Goal: Information Seeking & Learning: Check status

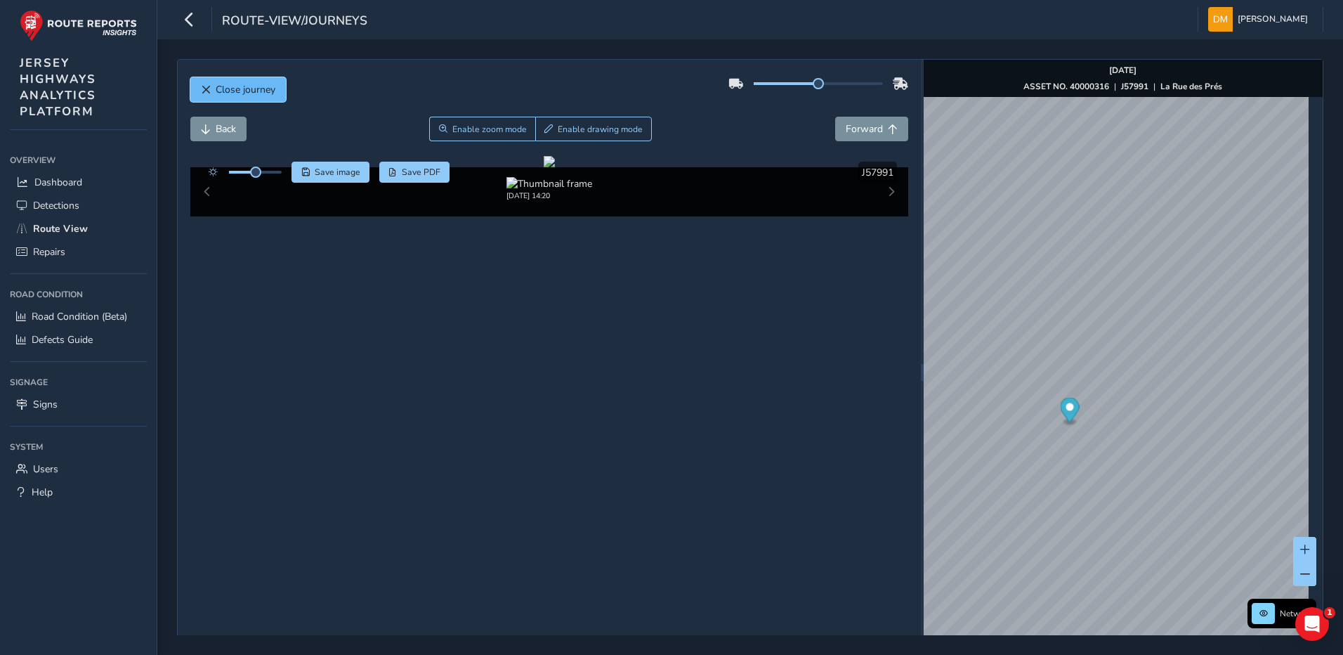
click at [204, 80] on button "Close journey" at bounding box center [238, 89] width 96 height 25
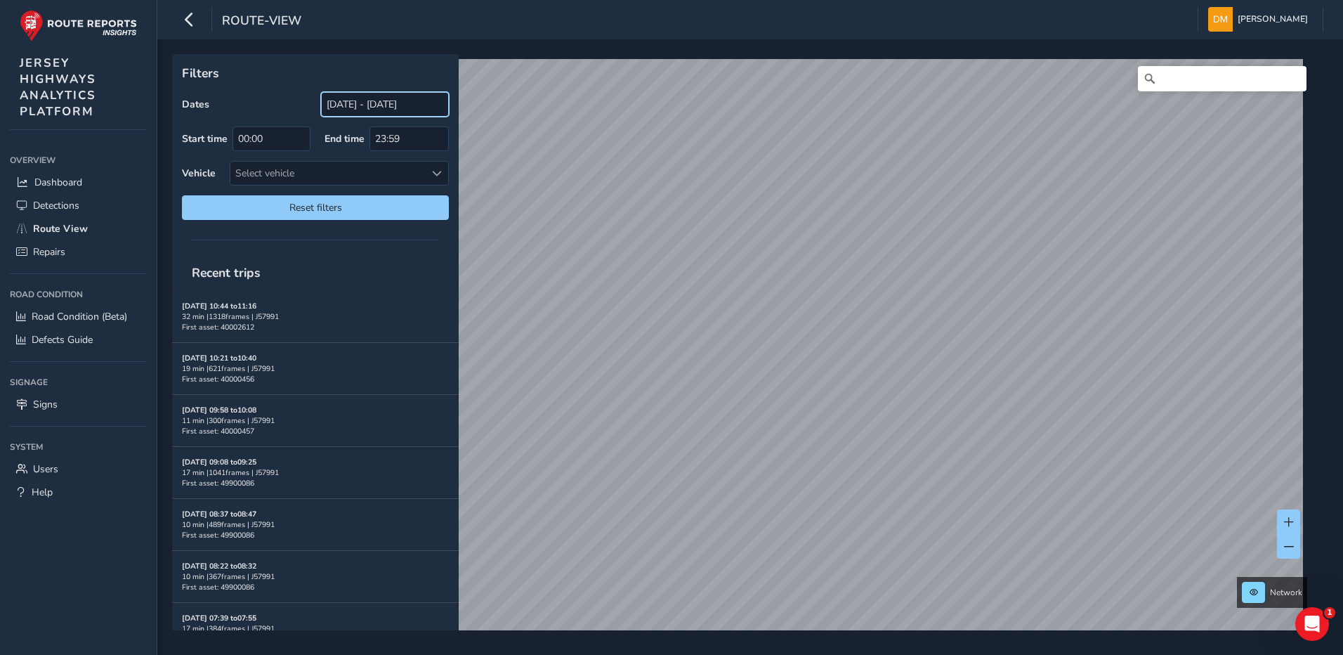
click at [367, 98] on input "[DATE] - [DATE]" at bounding box center [385, 104] width 128 height 25
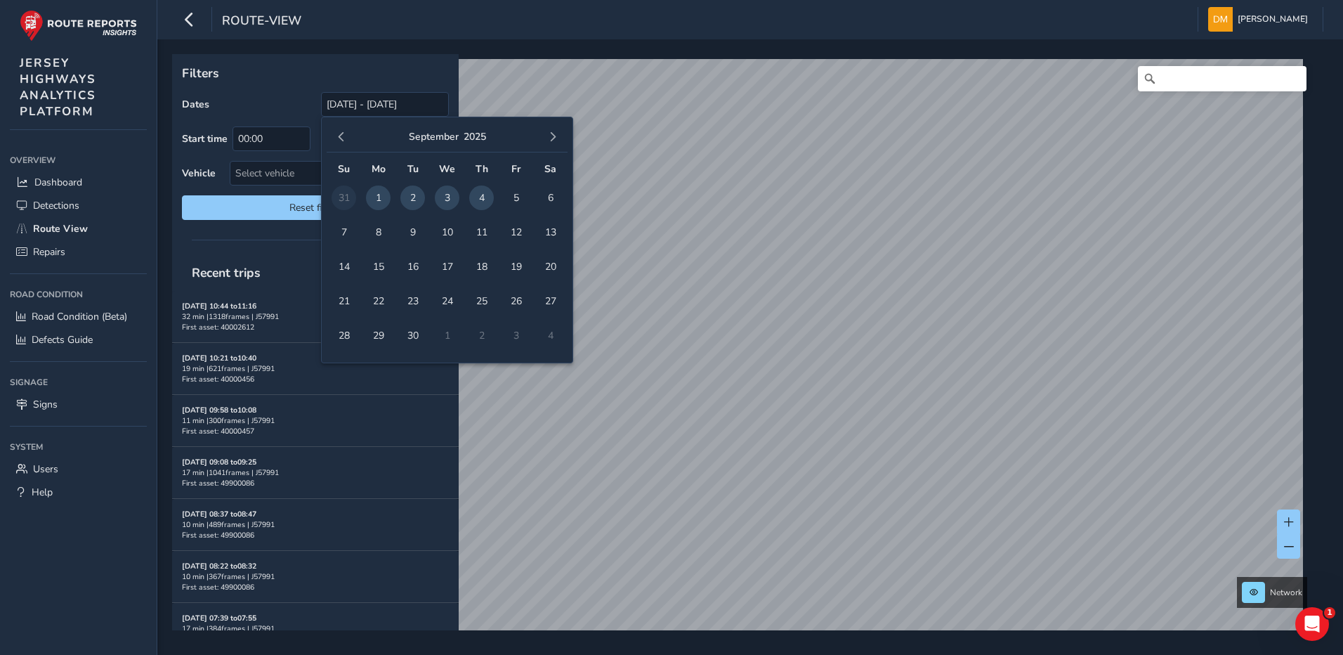
click at [488, 195] on span "4" at bounding box center [481, 197] width 25 height 25
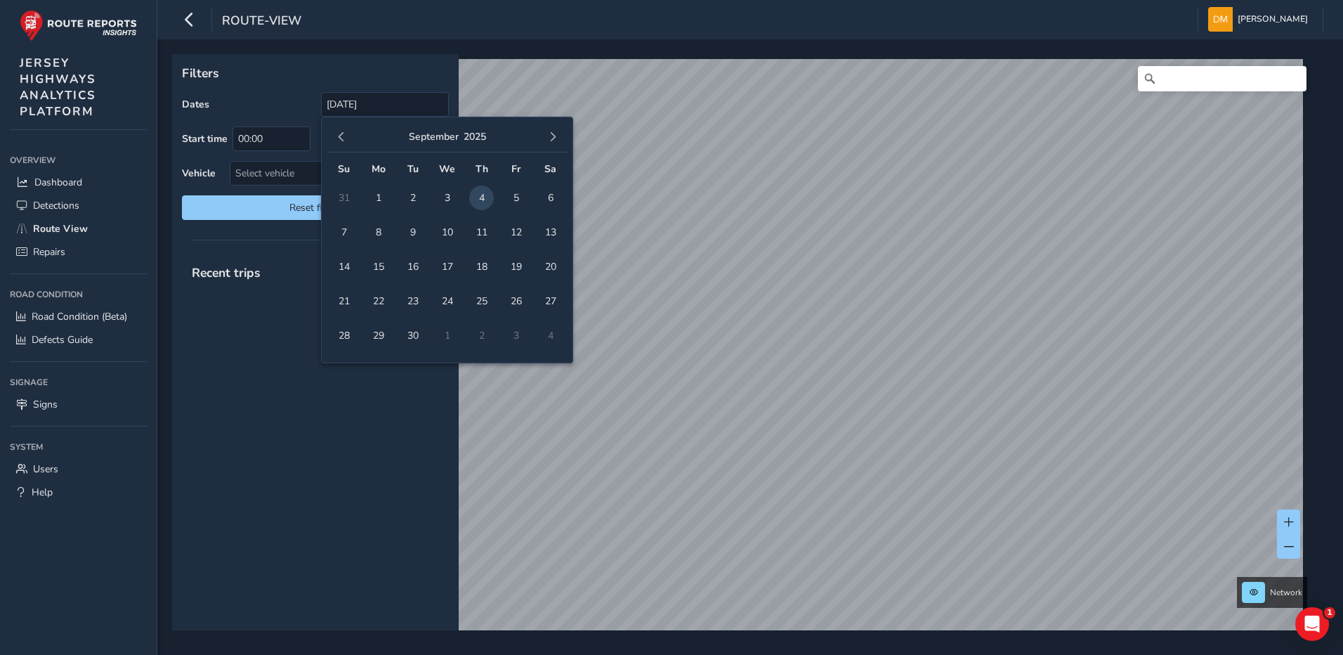
click at [269, 89] on div "Filters Dates [DATE] Start time 00:00 End time 23:59 Vehicle Select vehicle Res…" at bounding box center [315, 142] width 287 height 176
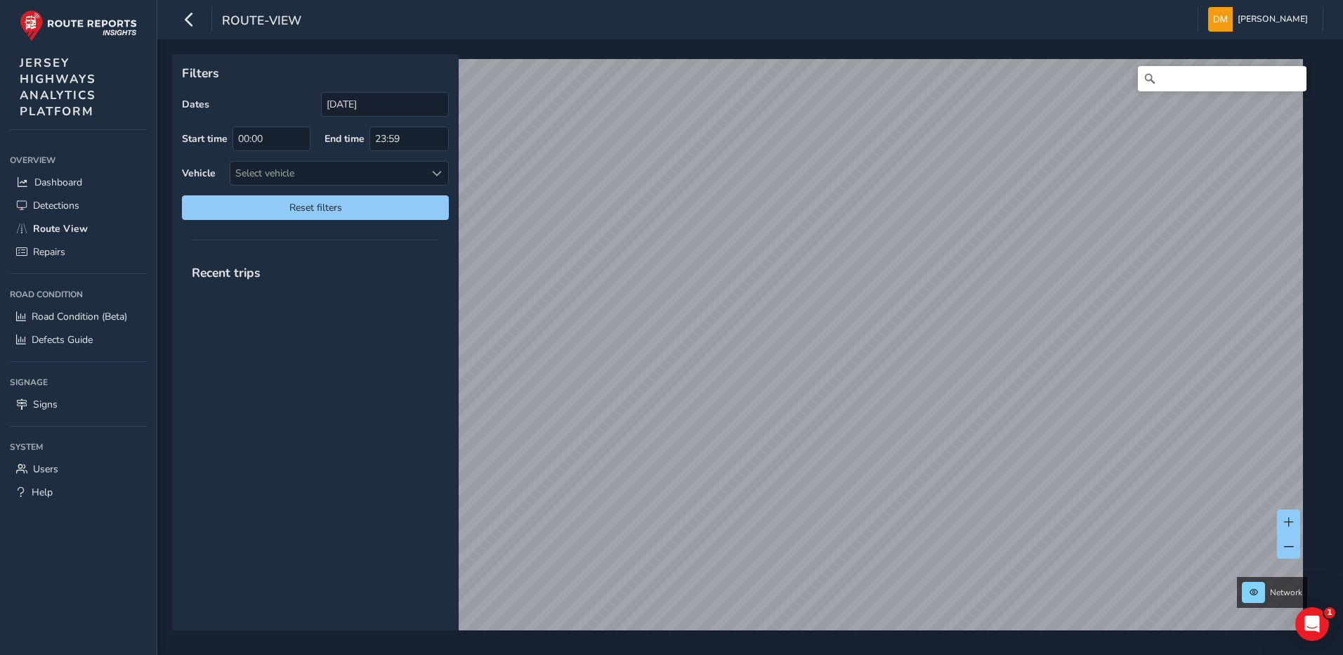
click at [298, 292] on div "Recent trips" at bounding box center [315, 442] width 287 height 376
click at [307, 210] on span "Reset filters" at bounding box center [315, 207] width 246 height 13
type input "[DATE] - [DATE]"
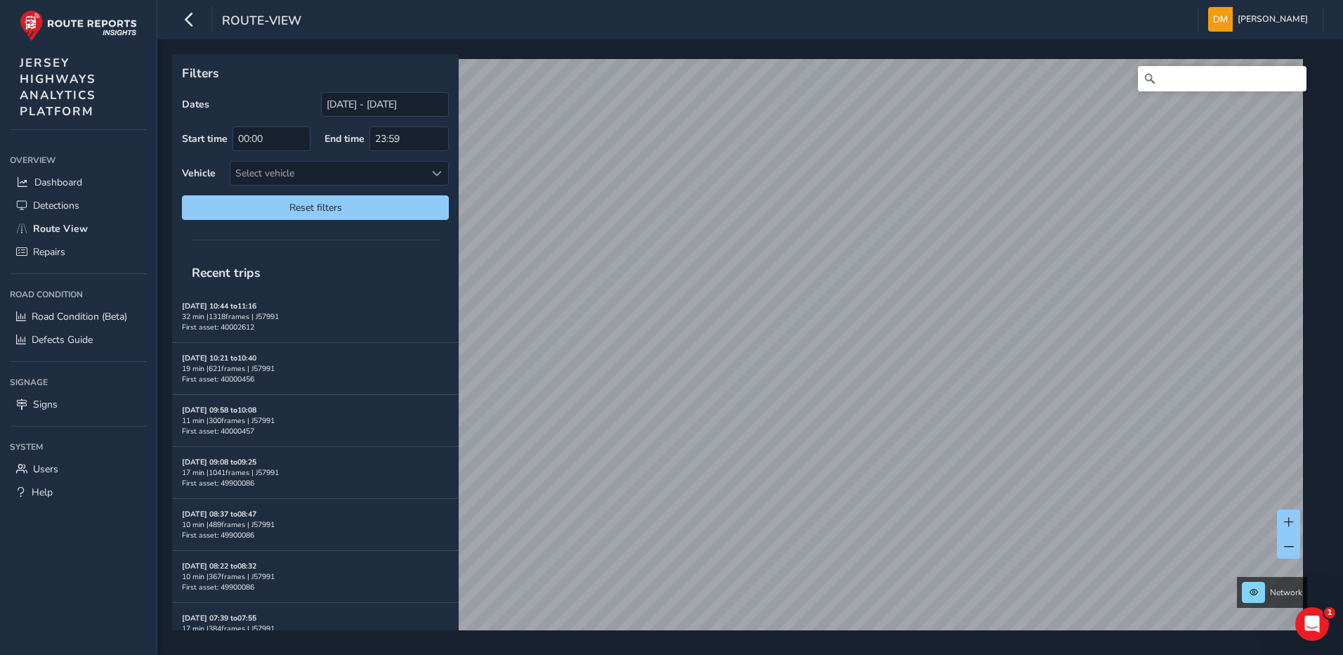
click at [369, 0] on html "route-view [PERSON_NAME] Colour Scheme: Dark Dim Light Logout Filters Dates [DA…" at bounding box center [671, 327] width 1343 height 655
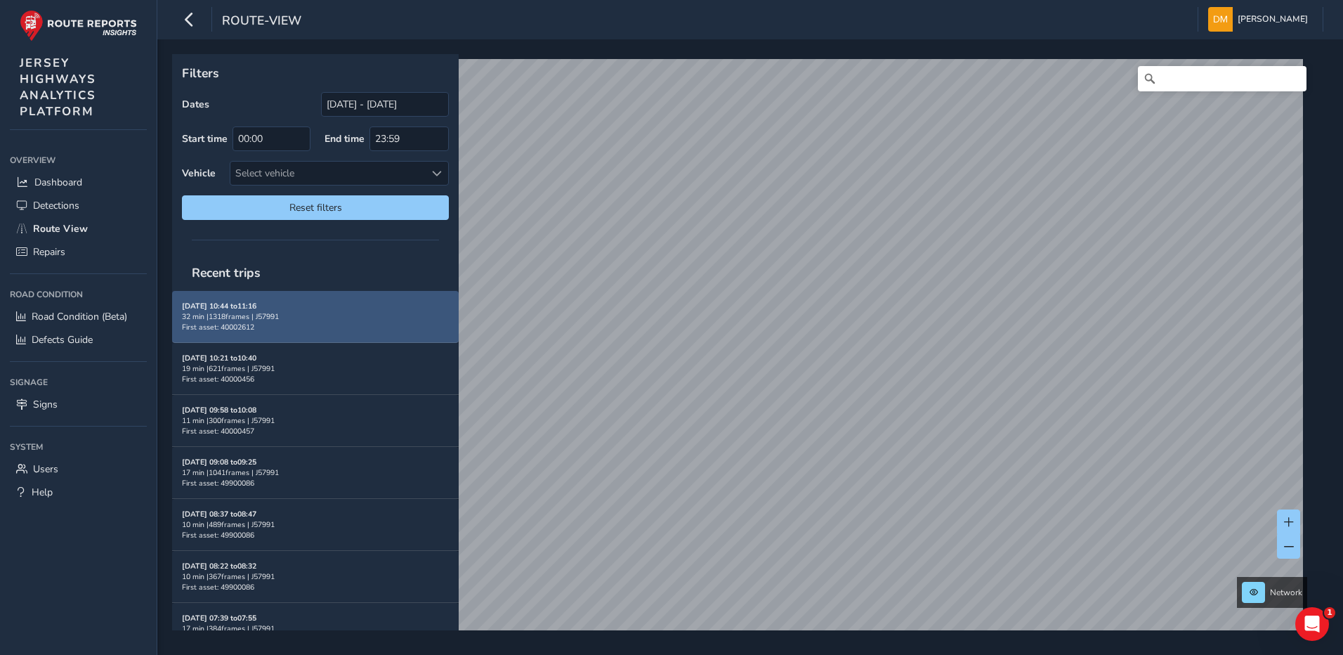
click at [405, 325] on div "Filters Dates [DATE] - [DATE] Start time 00:00 End time 23:59 Vehicle Select ve…" at bounding box center [745, 342] width 1146 height 576
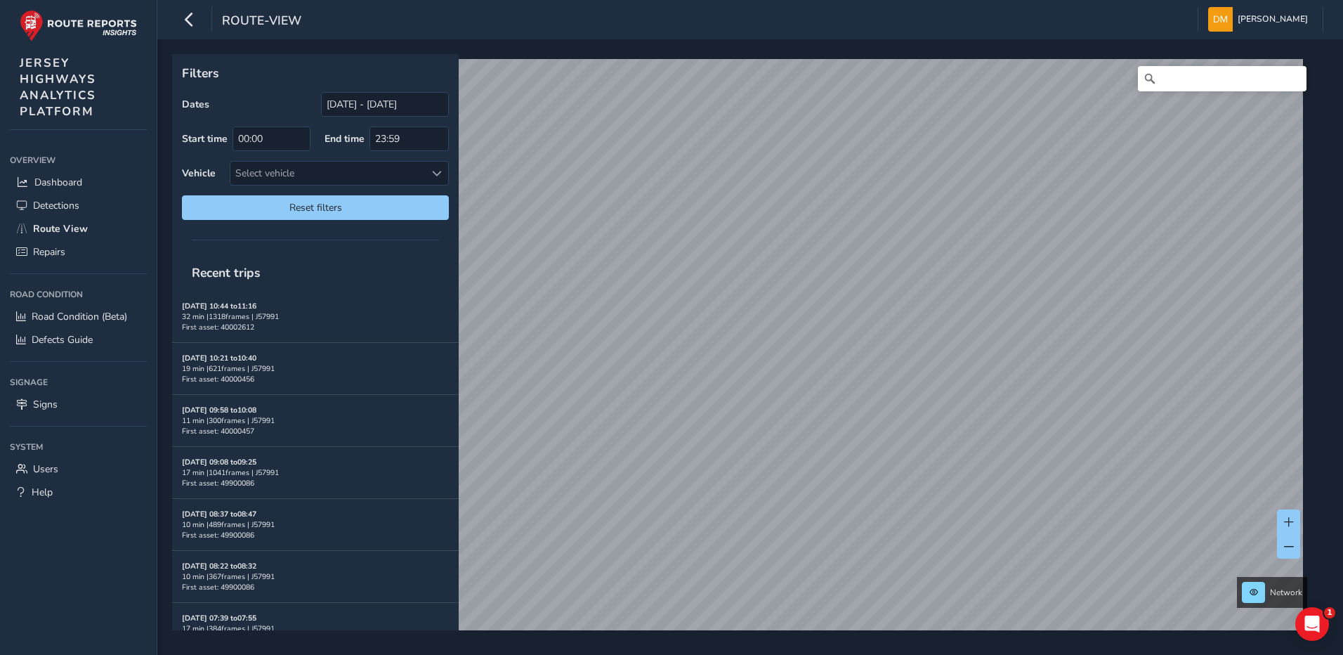
click at [634, 0] on div "route-view [PERSON_NAME] Colour Scheme: Dark Dim Light Logout Filters Dates [DA…" at bounding box center [750, 327] width 1186 height 655
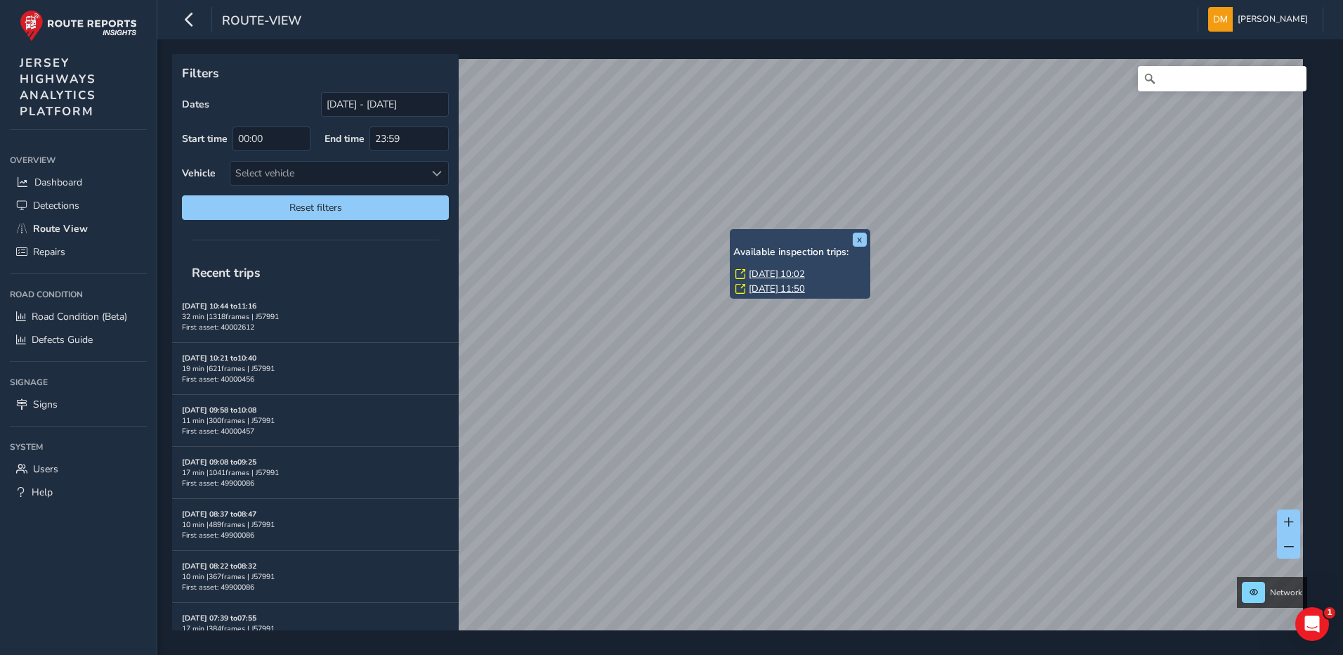
click at [732, 231] on div "x Available inspection trips: [DATE] 10:02 [DATE] 11:50" at bounding box center [800, 264] width 140 height 70
click at [759, 275] on link "[DATE] 10:02" at bounding box center [777, 274] width 56 height 13
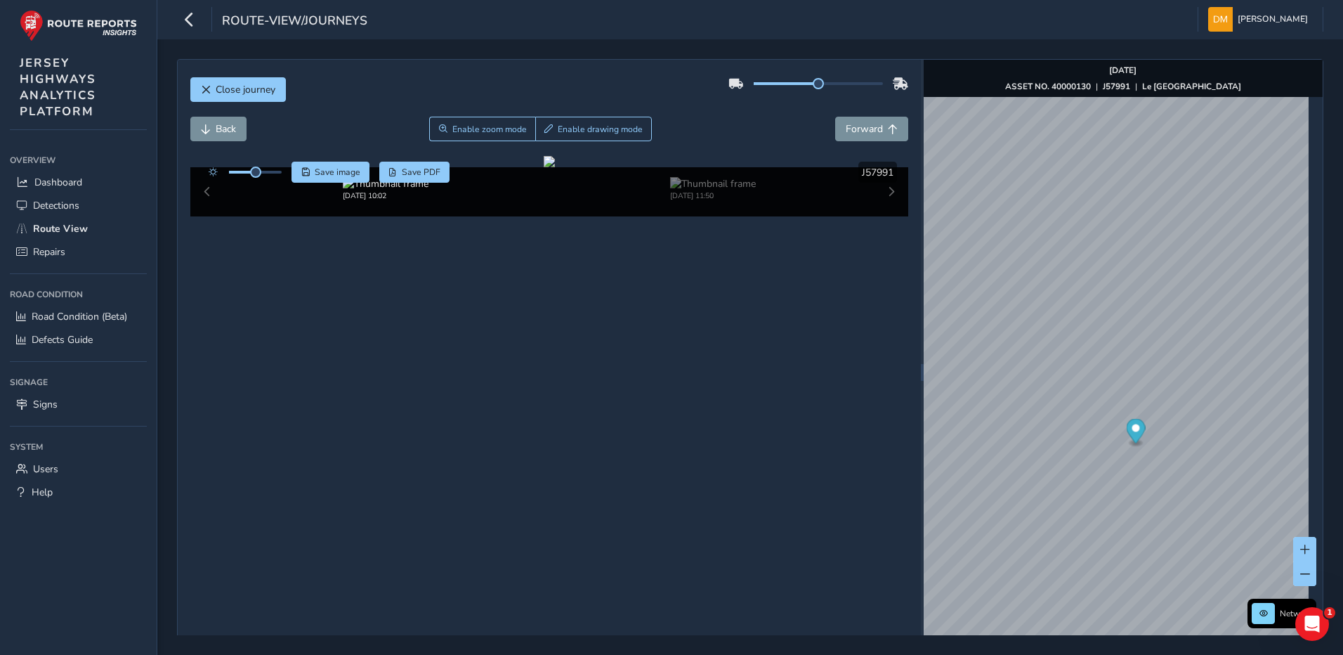
click at [876, 144] on div "Back Enable zoom mode Enable drawing mode Forward" at bounding box center [549, 136] width 719 height 39
click at [875, 135] on span "Forward" at bounding box center [864, 128] width 37 height 13
click at [967, 209] on div "x" at bounding box center [1033, 220] width 133 height 23
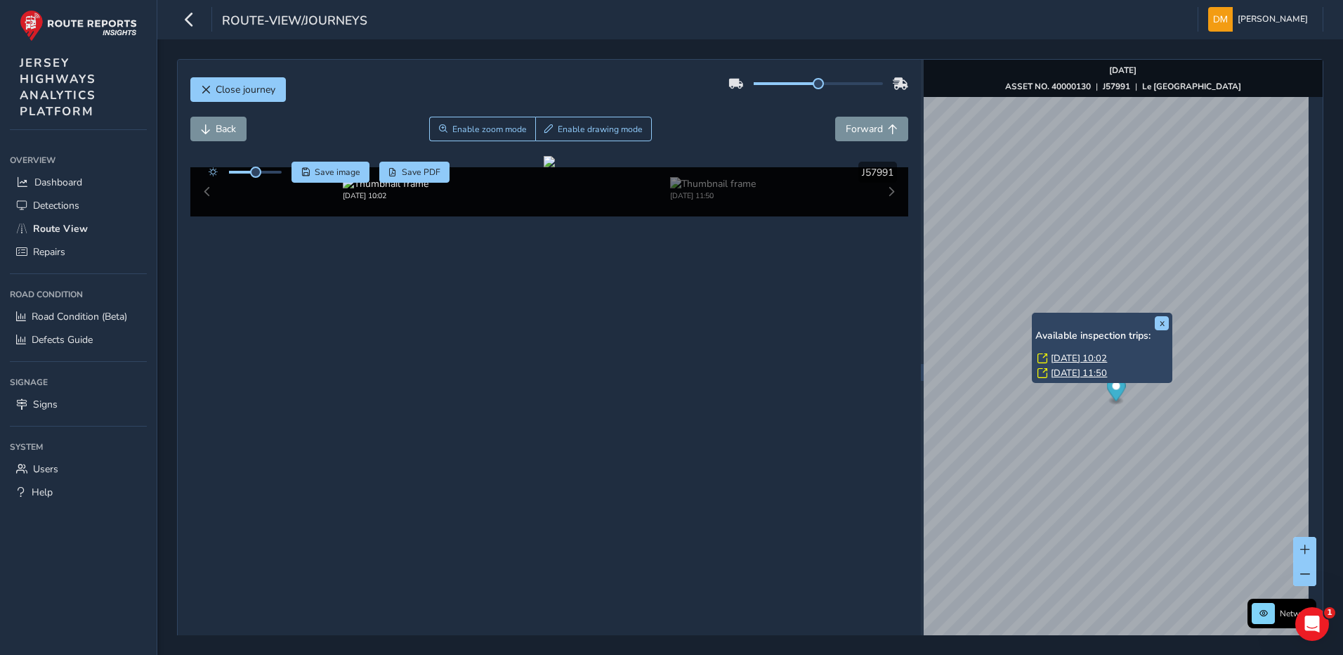
click at [1066, 368] on link "[DATE] 11:50" at bounding box center [1079, 373] width 56 height 13
click at [1079, 371] on link "[DATE] 11:50" at bounding box center [1079, 373] width 56 height 13
click at [1079, 353] on link "[DATE] 10:02" at bounding box center [1079, 358] width 56 height 13
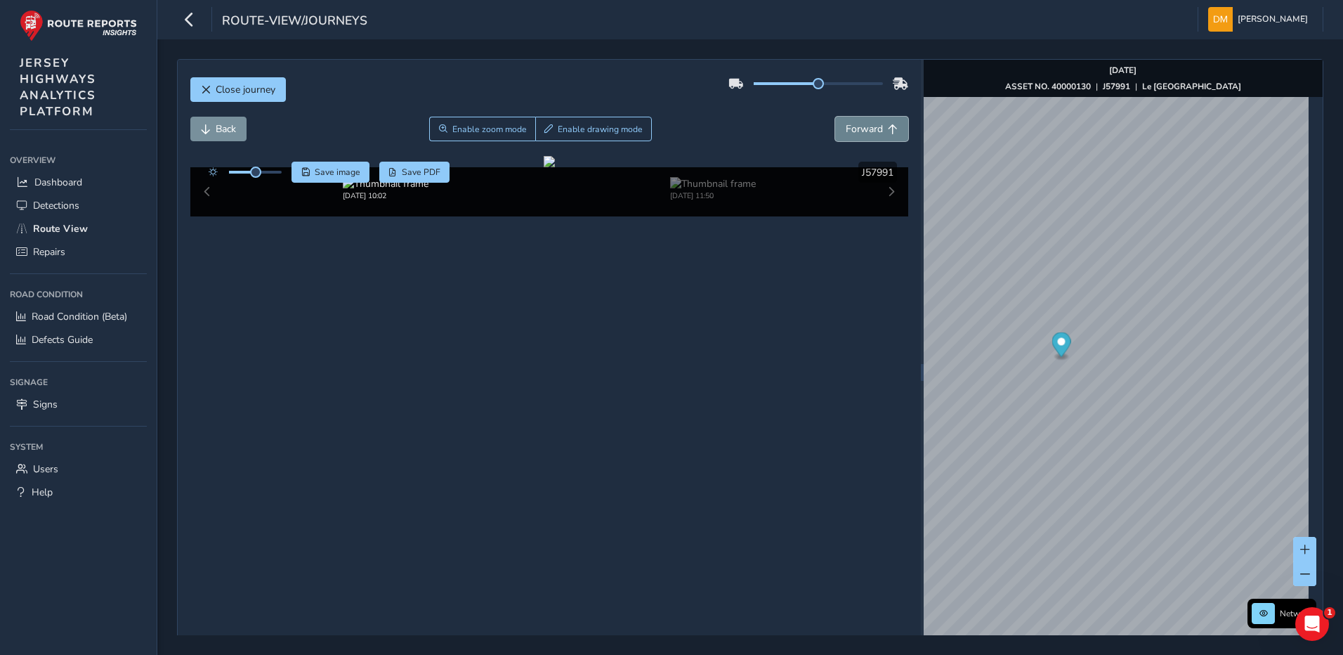
click at [849, 129] on span "Forward" at bounding box center [864, 128] width 37 height 13
click at [206, 136] on button "Back" at bounding box center [218, 129] width 56 height 25
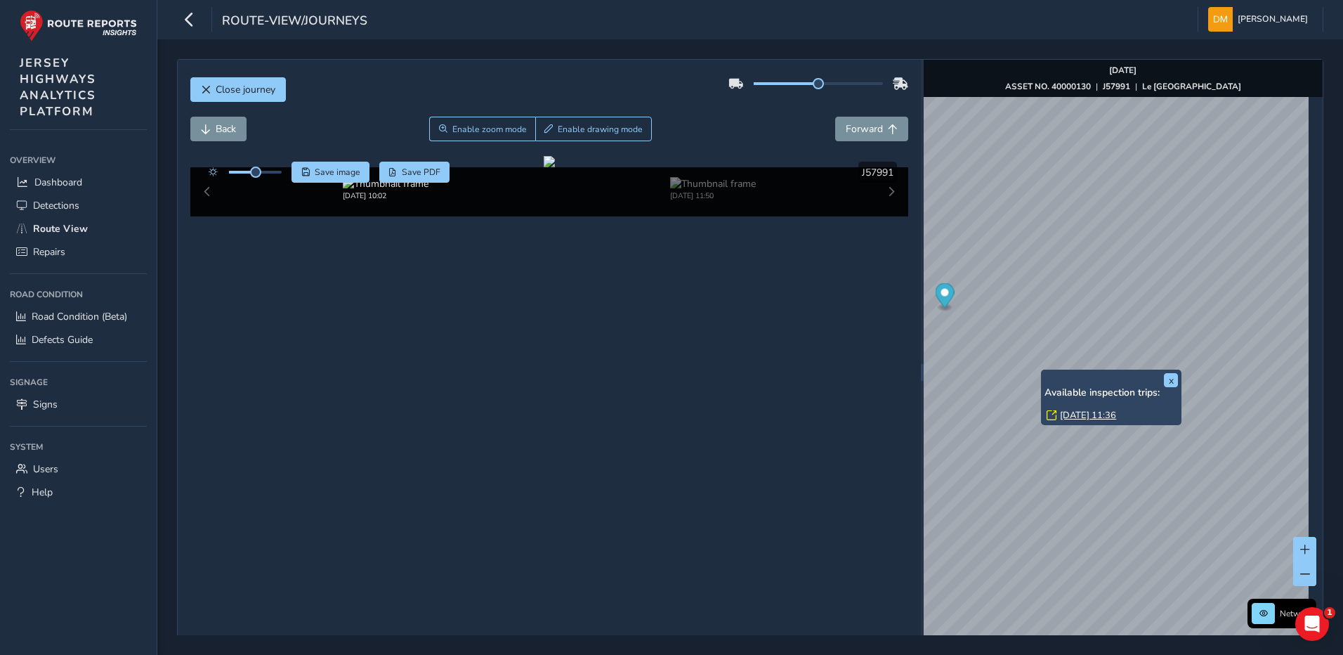
click at [1042, 370] on div "x Available inspection trips: [DATE] 11:36" at bounding box center [1111, 396] width 140 height 55
click at [1080, 414] on link "[DATE] 11:36" at bounding box center [1088, 415] width 56 height 13
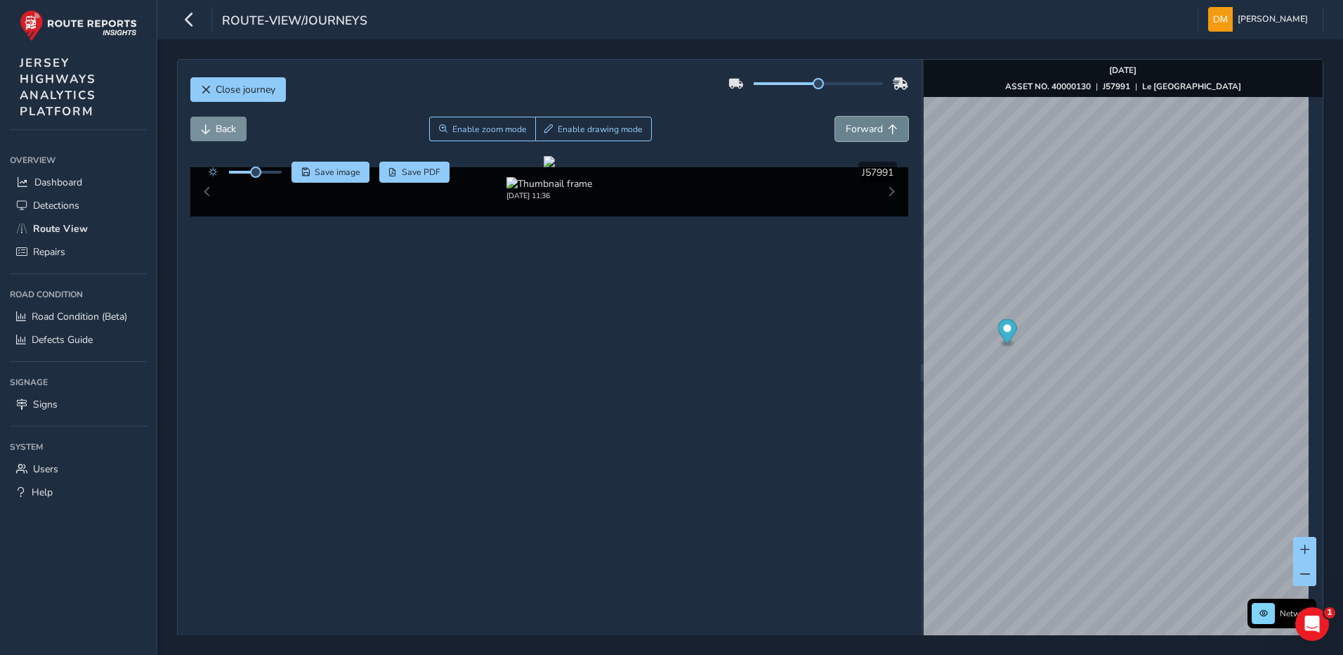
click at [849, 134] on span "Forward" at bounding box center [864, 128] width 37 height 13
click at [225, 124] on span "Back" at bounding box center [226, 128] width 20 height 13
click at [217, 127] on span "Back" at bounding box center [226, 128] width 20 height 13
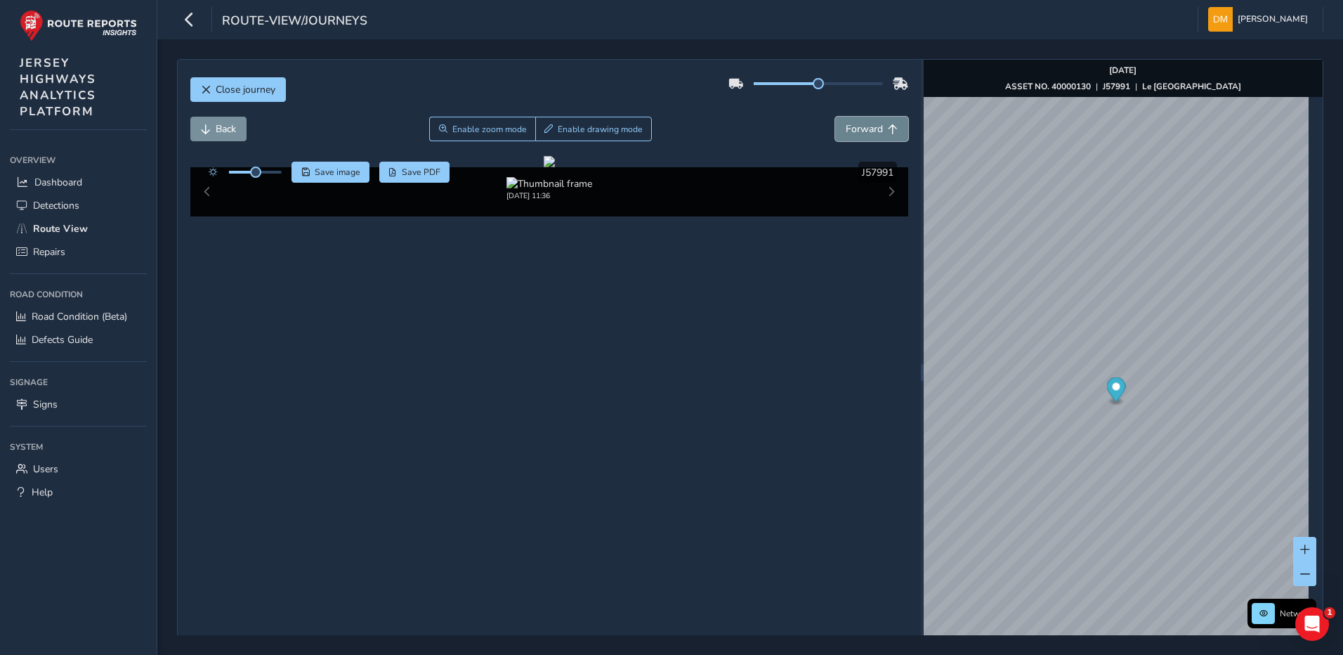
click at [845, 140] on button "Forward" at bounding box center [871, 129] width 73 height 25
click at [220, 133] on span "Back" at bounding box center [226, 128] width 20 height 13
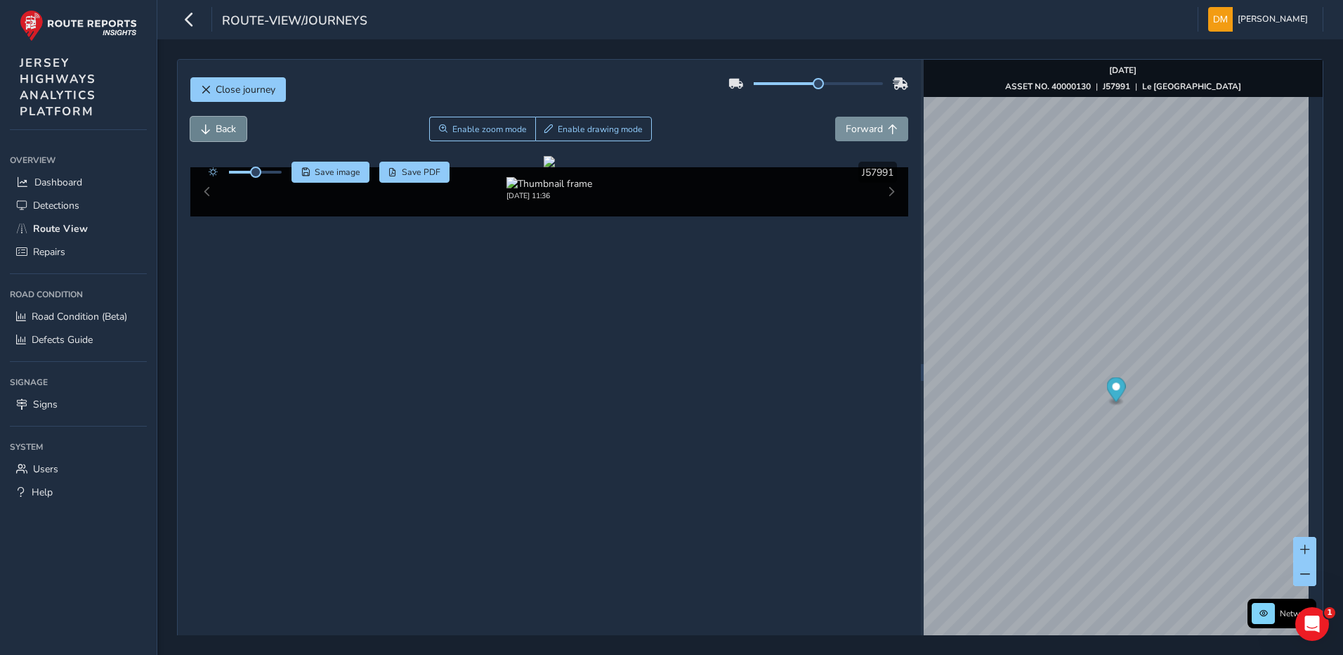
click at [220, 133] on span "Back" at bounding box center [226, 128] width 20 height 13
click at [861, 131] on span "Forward" at bounding box center [864, 128] width 37 height 13
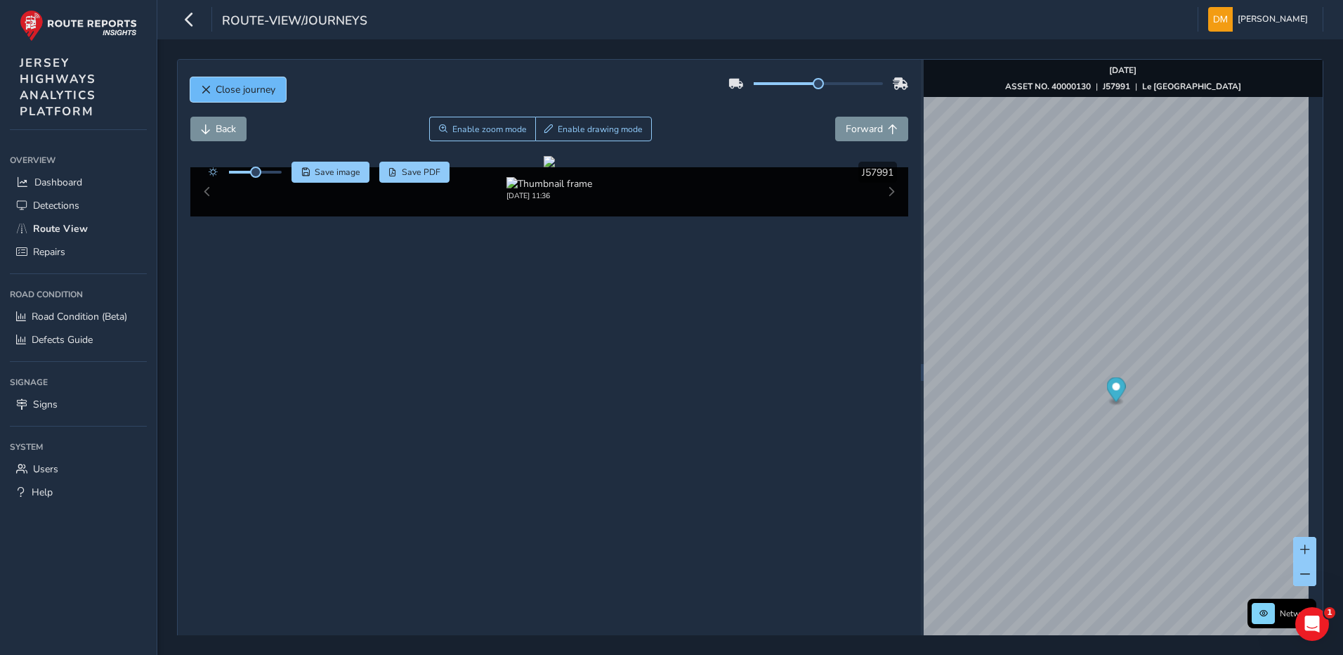
click at [204, 93] on span "Close journey" at bounding box center [206, 90] width 10 height 10
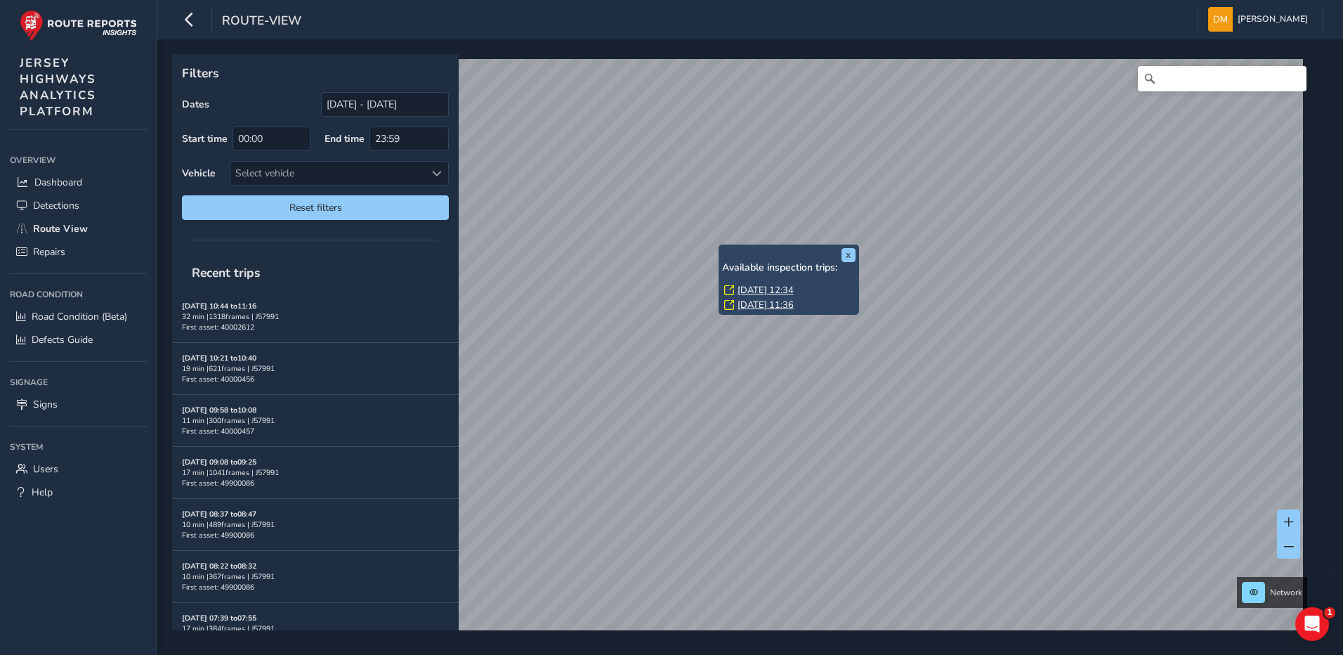
click at [752, 304] on link "[DATE] 11:36" at bounding box center [766, 305] width 56 height 13
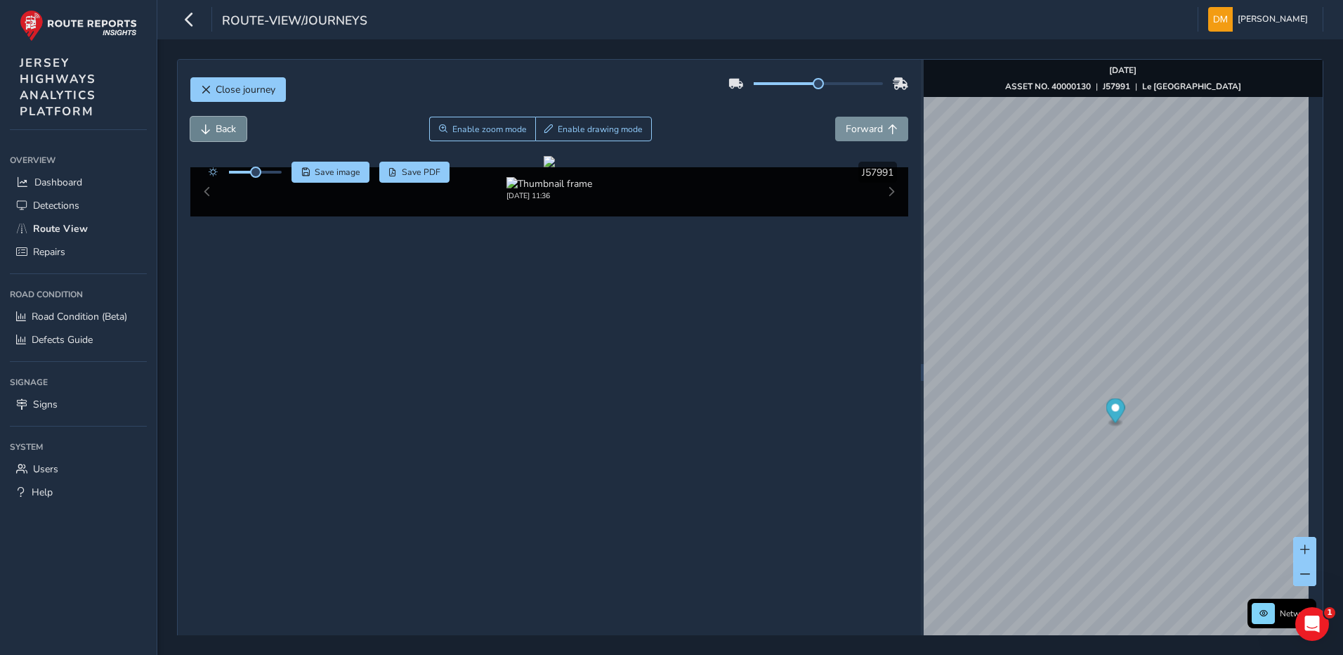
click at [235, 136] on button "Back" at bounding box center [218, 129] width 56 height 25
click at [235, 135] on span "Back" at bounding box center [226, 128] width 20 height 13
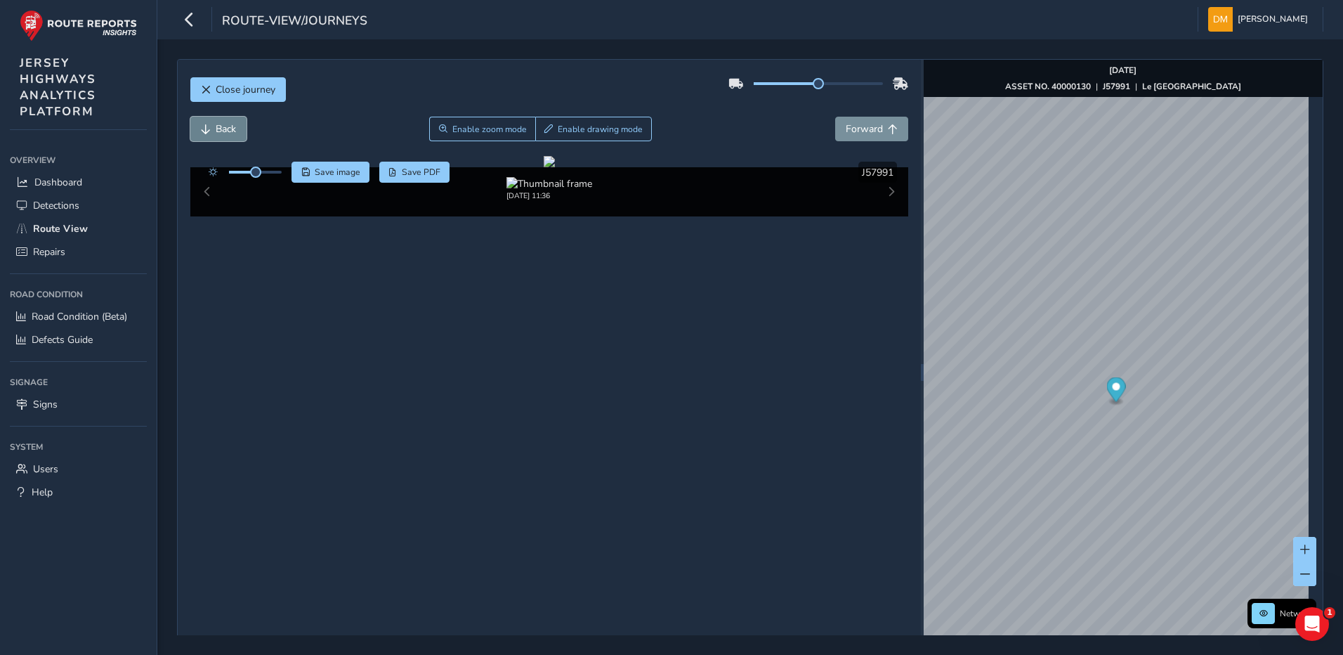
click at [235, 135] on span "Back" at bounding box center [226, 128] width 20 height 13
click at [229, 133] on span "Back" at bounding box center [226, 128] width 20 height 13
